Goal: Complete application form

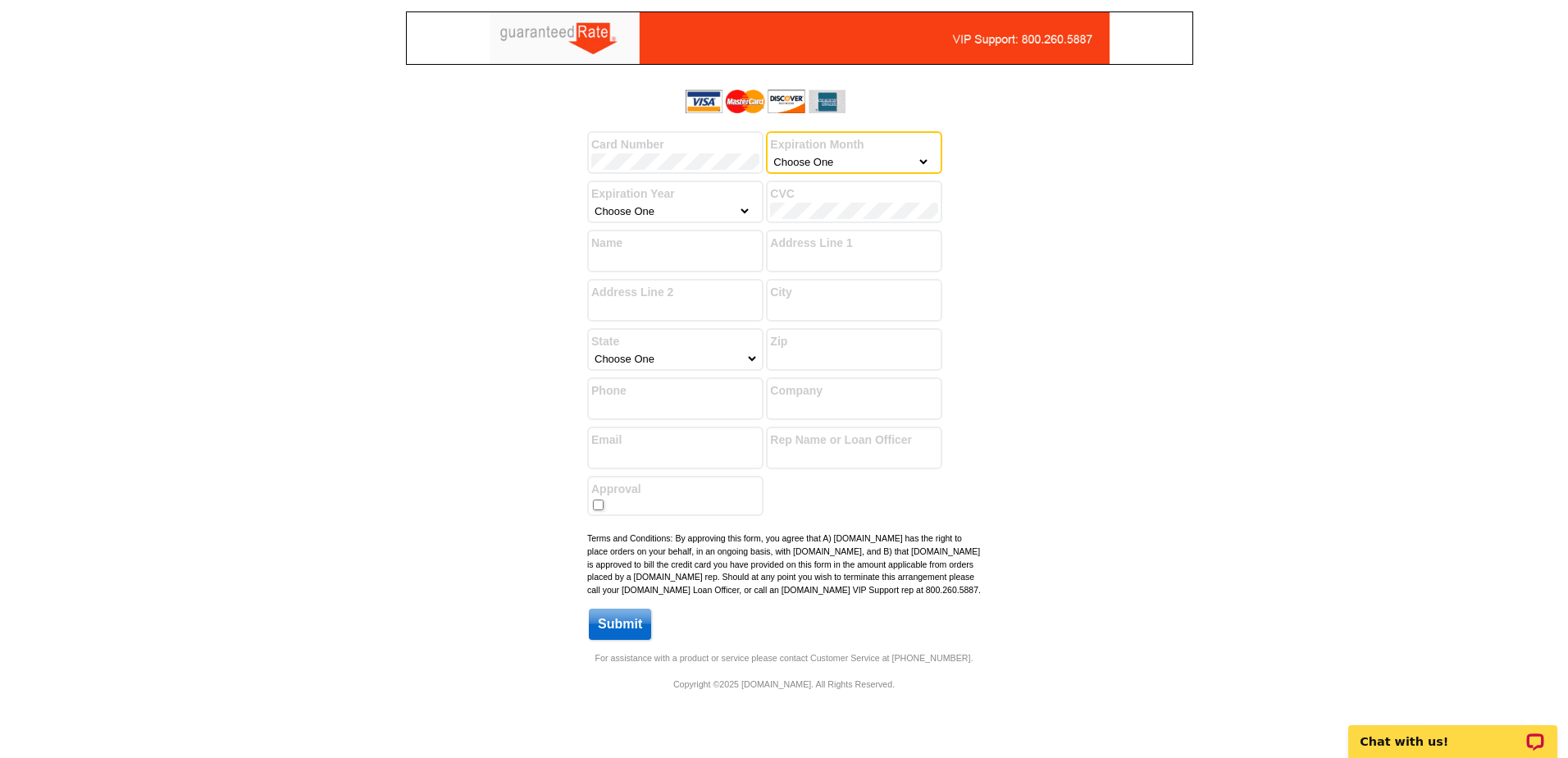
click at [849, 162] on select "Choose One January February March April May June July August September October …" at bounding box center [850, 162] width 160 height 17
select select "3"
click at [770, 154] on select "Choose One January February March April May June July August September October …" at bounding box center [850, 162] width 160 height 17
click at [703, 212] on select "Choose One 2025 2026 2027 2028 2029 2030 2031 2032 2033 2034 2035" at bounding box center [671, 210] width 160 height 17
select select "2026"
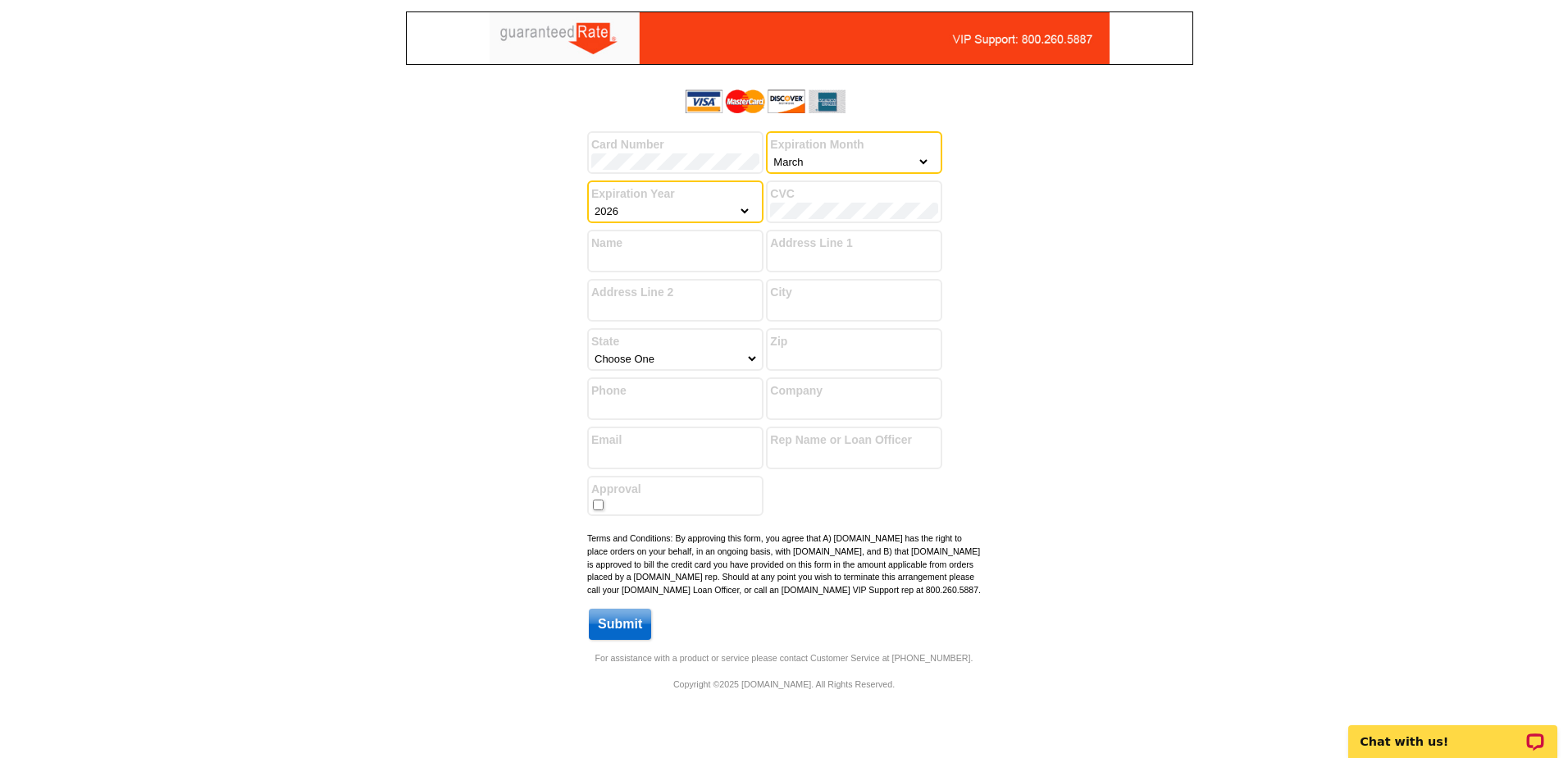
click at [591, 202] on select "Choose One 2025 2026 2027 2028 2029 2030 2031 2032 2033 2034 2035" at bounding box center [671, 210] width 160 height 17
click at [683, 254] on input "Name" at bounding box center [675, 260] width 168 height 17
type input "[PERSON_NAME]"
type input "[STREET_ADDRESS]"
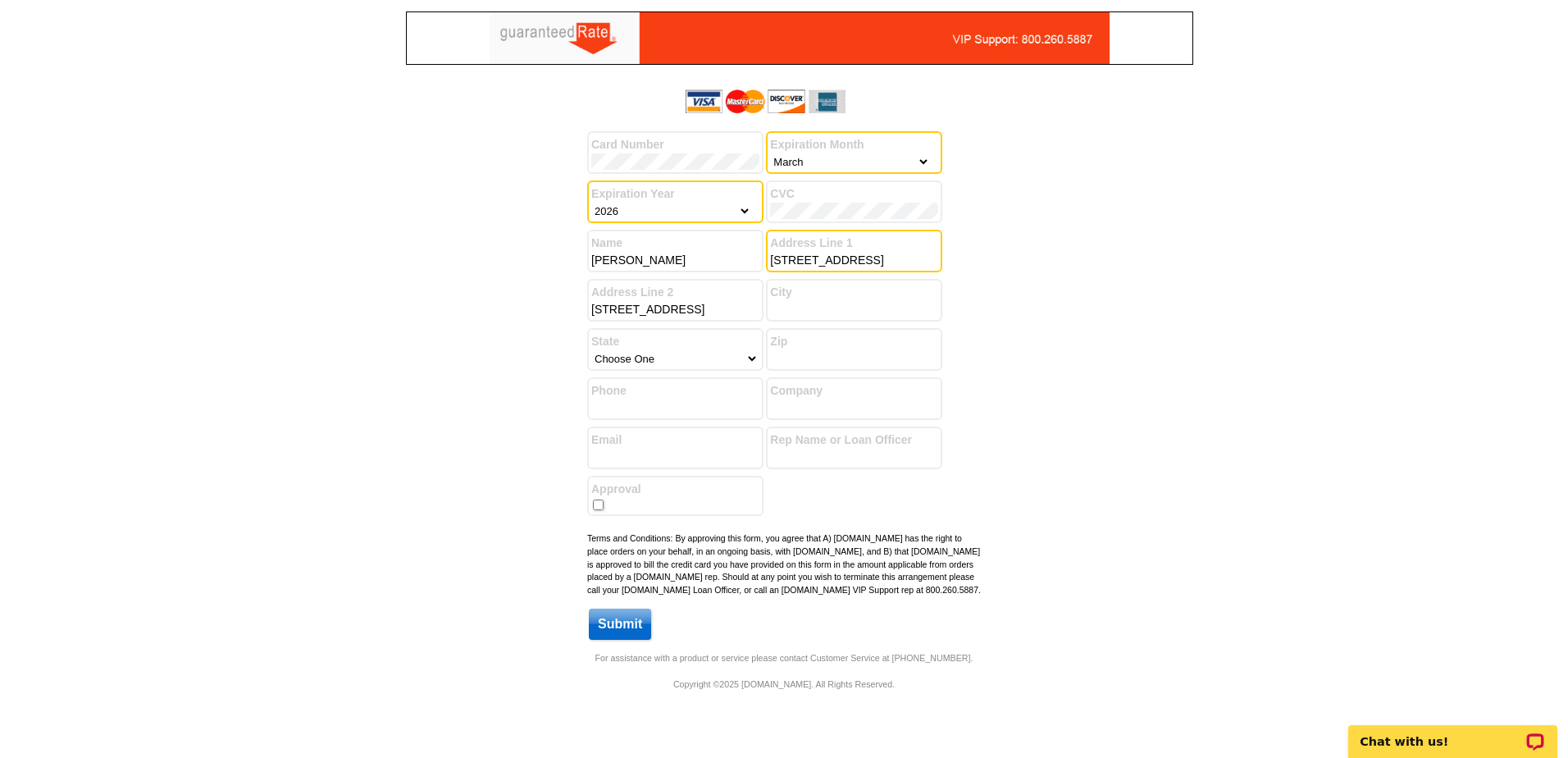
type input "STOCKBRIDGE"
type input "30281"
type input "[PHONE_NUMBER]"
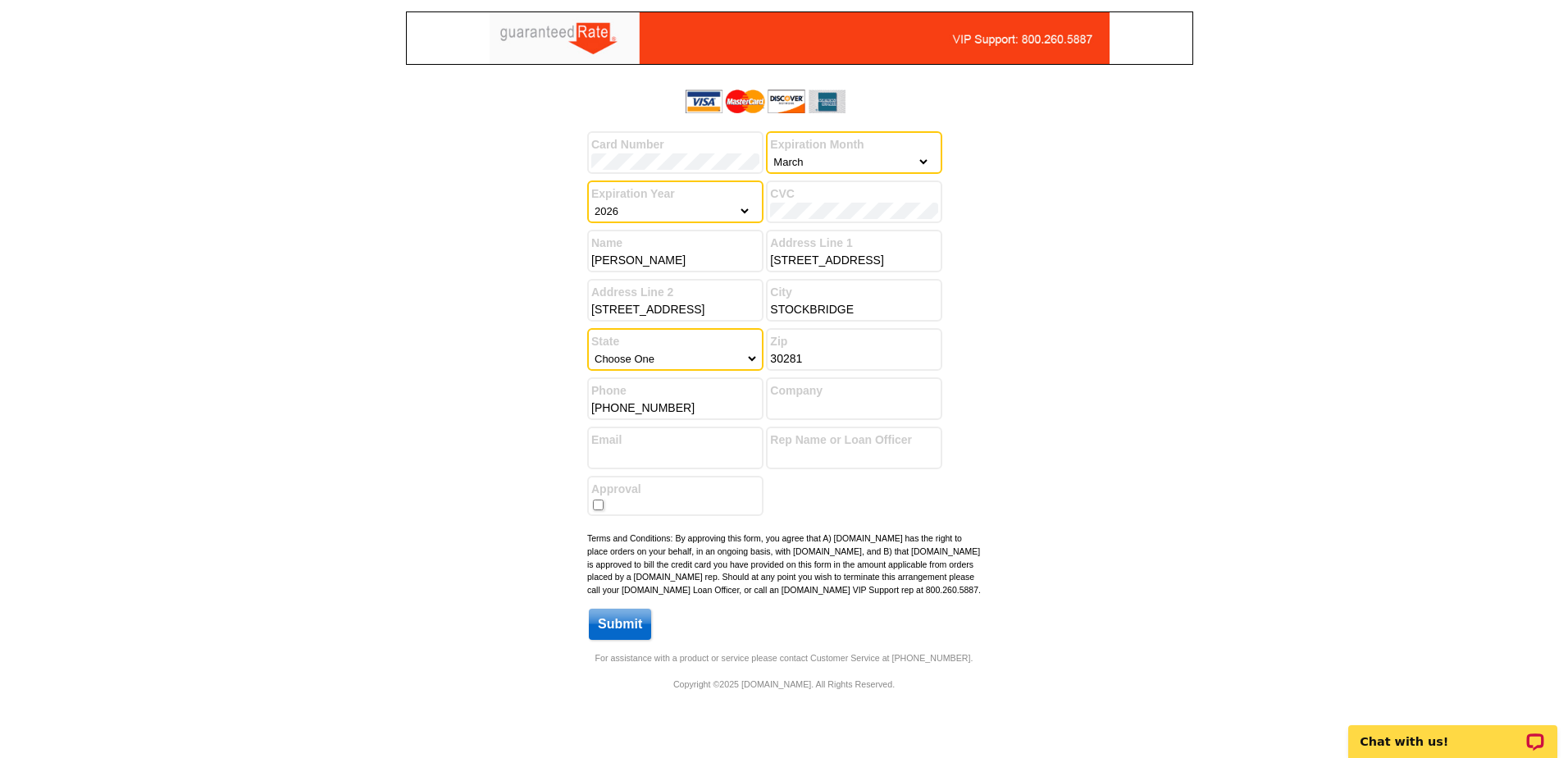
click at [658, 369] on div "State Choose One [US_STATE] [US_STATE] [US_STATE] [US_STATE] [US_STATE] [US_STA…" at bounding box center [675, 349] width 176 height 43
click at [637, 358] on select "Choose One [US_STATE] [US_STATE] [US_STATE] [US_STATE] [US_STATE] [US_STATE] [U…" at bounding box center [675, 358] width 167 height 17
select select "11"
click at [591, 350] on select "Choose One [US_STATE] [US_STATE] [US_STATE] [US_STATE] [US_STATE] [US_STATE] [U…" at bounding box center [675, 358] width 167 height 17
drag, startPoint x: 703, startPoint y: 411, endPoint x: 426, endPoint y: 379, distance: 278.8
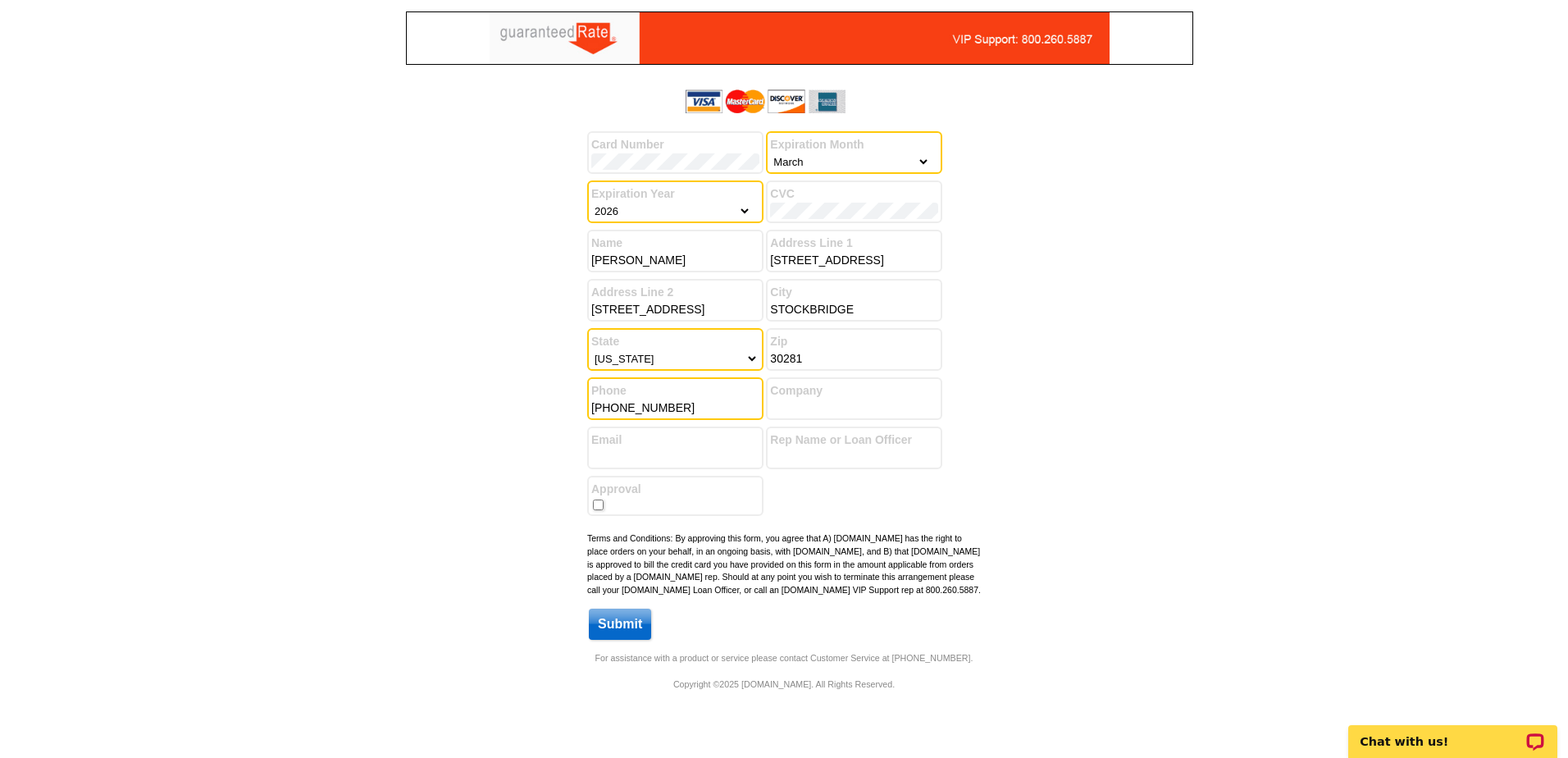
click at [447, 400] on div "Success! You have successfully submitted your billing information. Add another …" at bounding box center [784, 367] width 788 height 568
type input "[PHONE_NUMBER]"
click at [844, 400] on input "Company" at bounding box center [854, 408] width 168 height 17
type input "Wynd Realty"
type input "[EMAIL_ADDRESS][DOMAIN_NAME]"
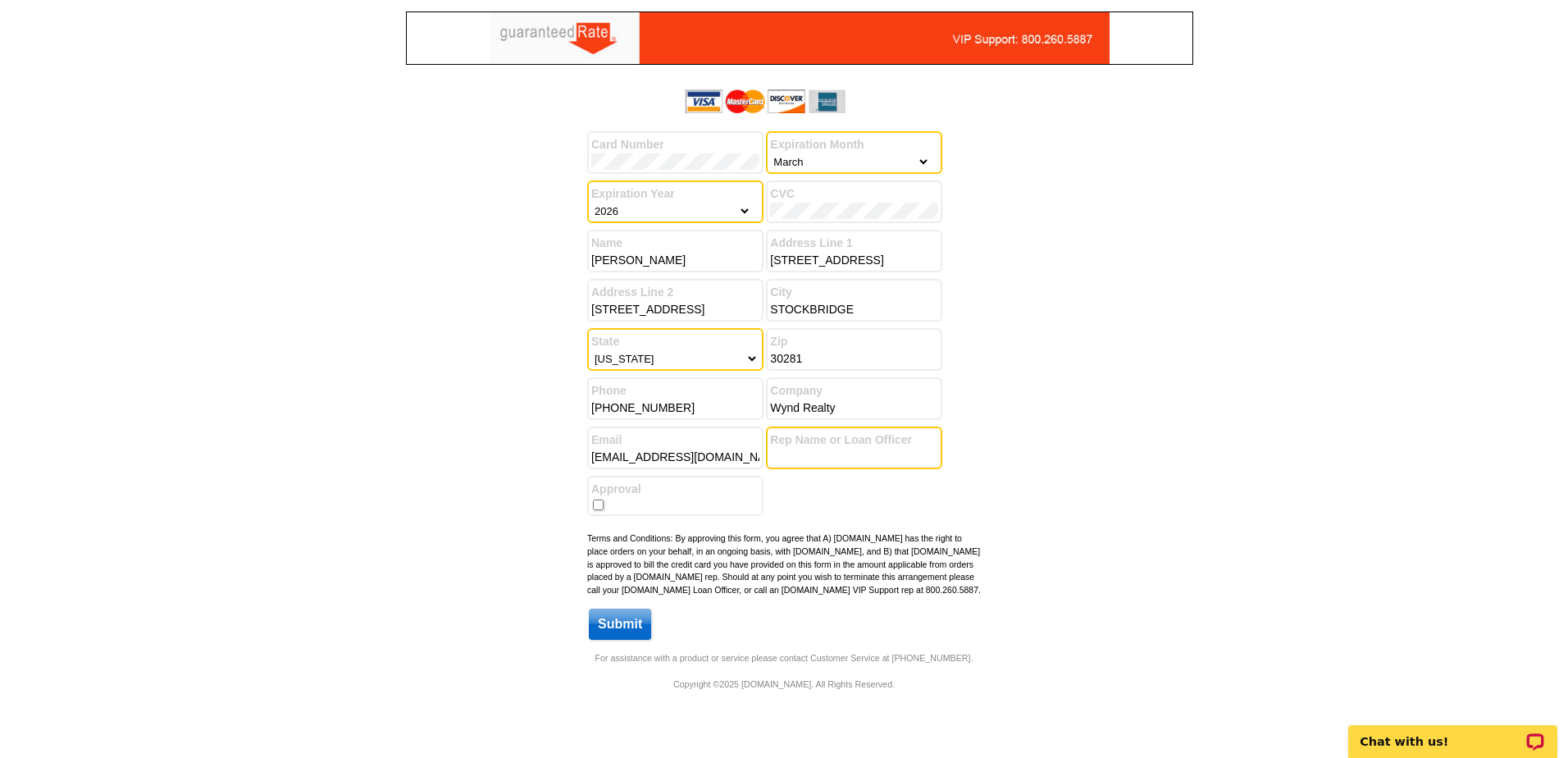
click at [886, 452] on input "Rep Name or Loan Officer" at bounding box center [854, 456] width 168 height 17
type input "[PERSON_NAME]"
click at [598, 505] on input "checkbox" at bounding box center [598, 505] width 11 height 11
checkbox input "true"
click at [865, 201] on label "CVC" at bounding box center [854, 195] width 168 height 18
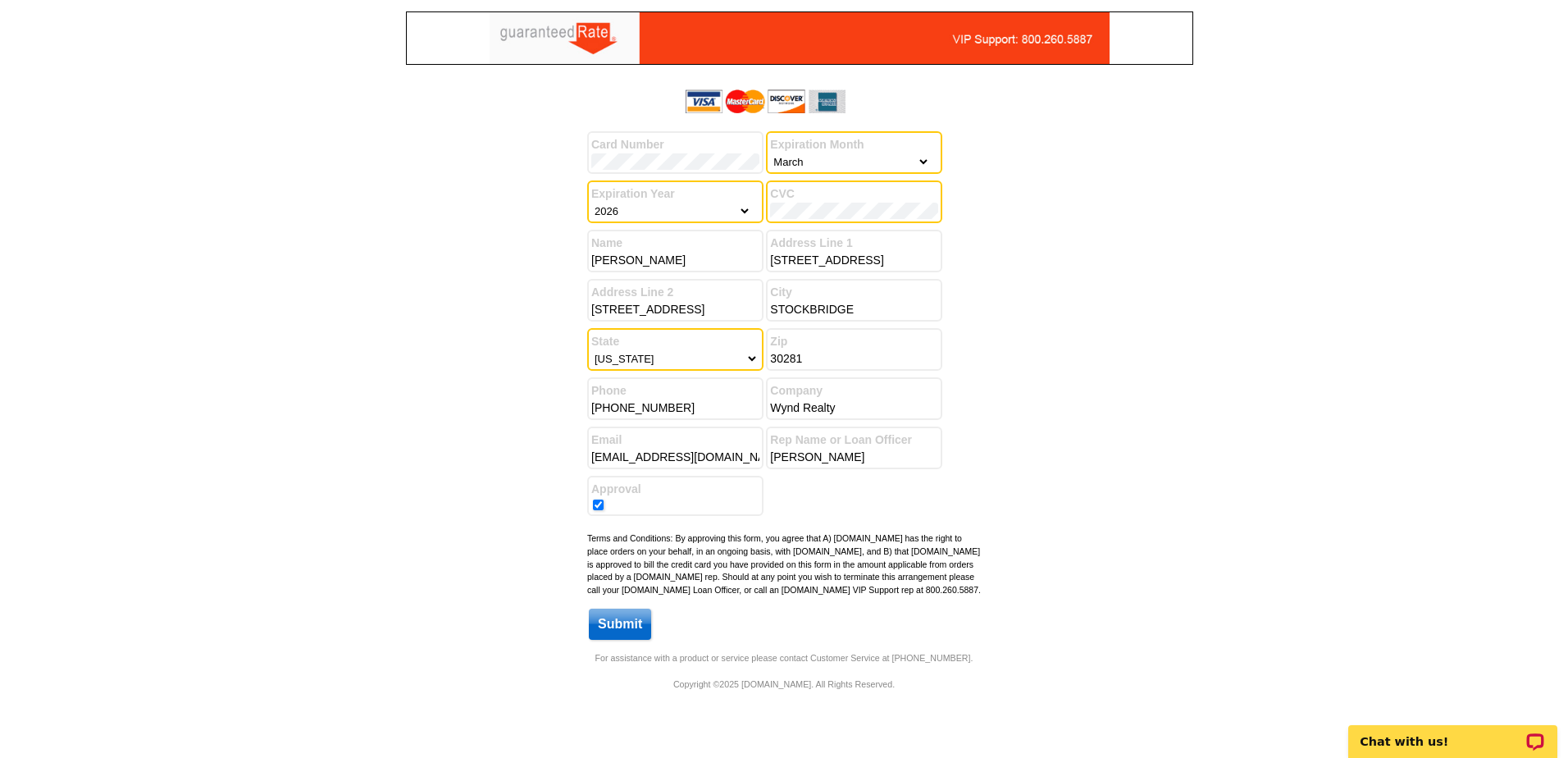
click at [864, 201] on label "CVC" at bounding box center [854, 195] width 168 height 18
click at [715, 345] on label "State" at bounding box center [675, 342] width 168 height 18
click at [746, 358] on select "Choose One [US_STATE] [US_STATE] [US_STATE] [US_STATE] [US_STATE] [US_STATE] [U…" at bounding box center [675, 358] width 167 height 17
click at [591, 350] on select "Choose One [US_STATE] [US_STATE] [US_STATE] [US_STATE] [US_STATE] [US_STATE] [U…" at bounding box center [675, 358] width 167 height 17
click at [1154, 320] on div "Success! You have successfully submitted your billing information. Add another …" at bounding box center [784, 367] width 788 height 568
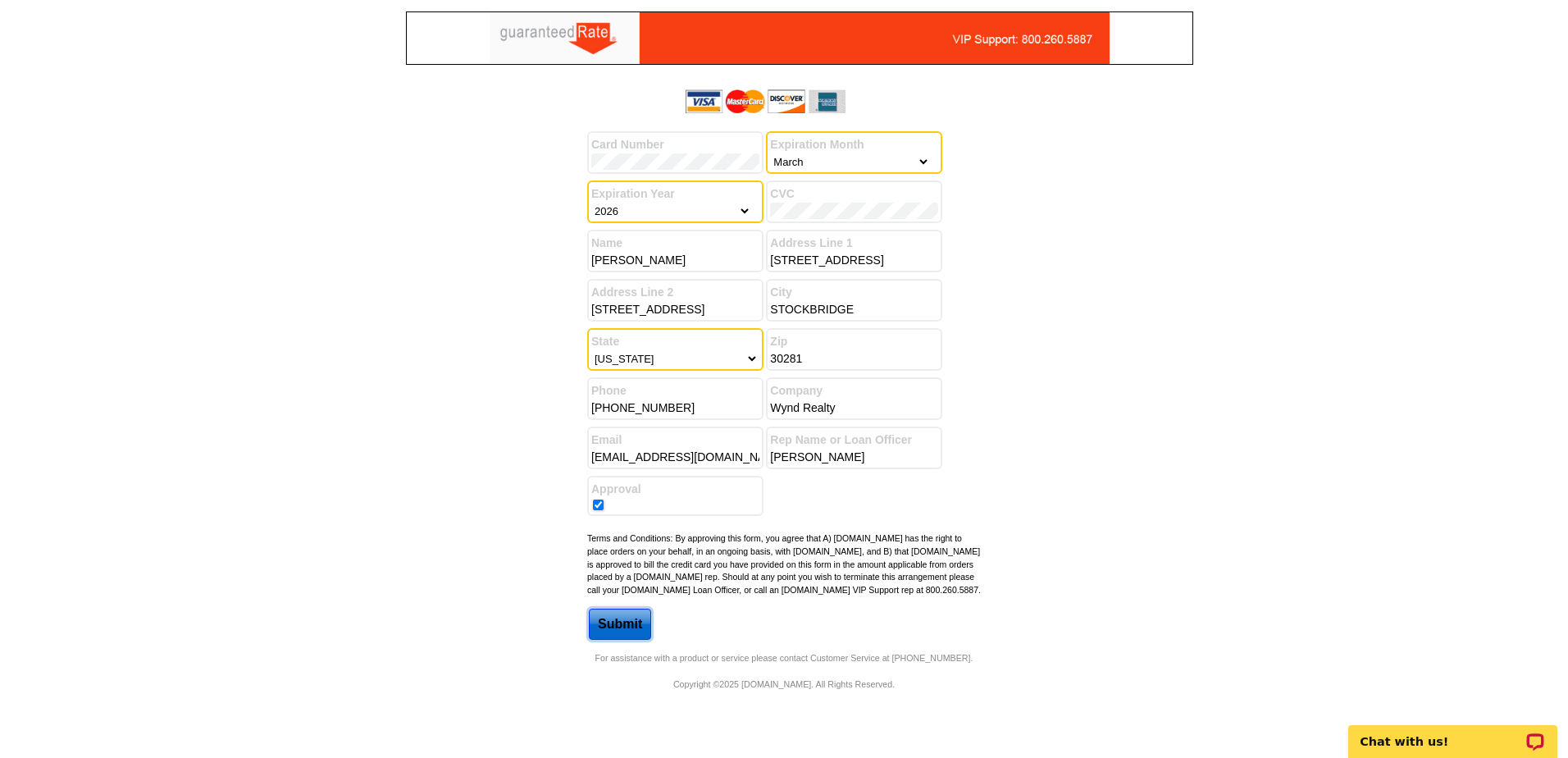
click at [612, 636] on input "Submit" at bounding box center [620, 625] width 62 height 31
